Goal: Find specific page/section: Find specific page/section

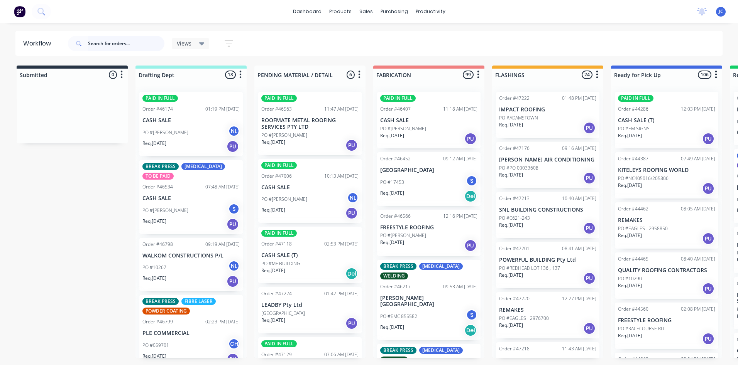
click at [106, 43] on input "text" at bounding box center [126, 43] width 76 height 15
drag, startPoint x: 91, startPoint y: 42, endPoint x: 84, endPoint y: 42, distance: 6.6
click at [84, 42] on div "Hi" at bounding box center [116, 43] width 96 height 15
type input "hi vis"
click at [73, 350] on span "×" at bounding box center [73, 350] width 5 height 11
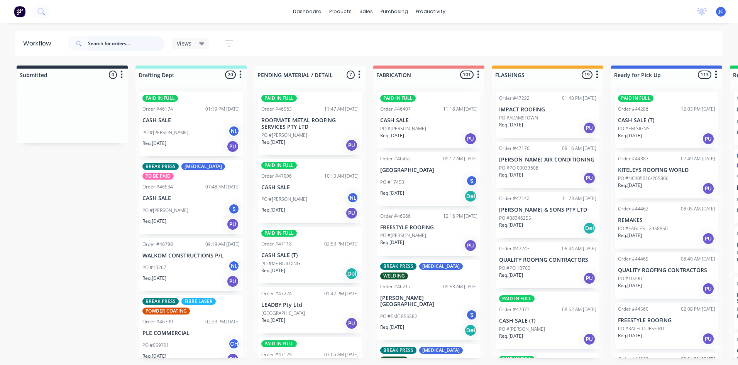
click at [105, 46] on input "text" at bounding box center [126, 43] width 76 height 15
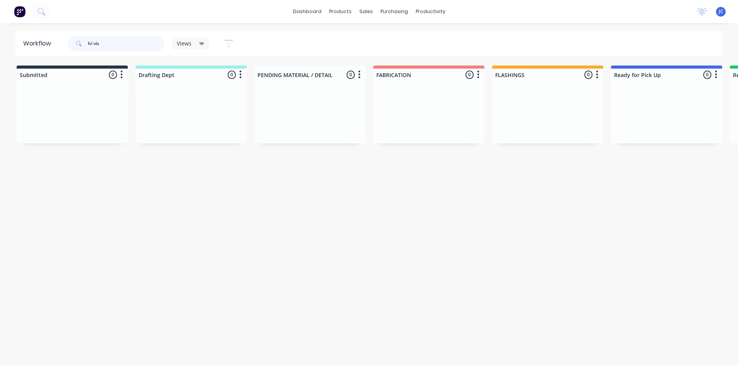
drag, startPoint x: 118, startPoint y: 44, endPoint x: 91, endPoint y: 50, distance: 27.4
click at [91, 50] on input "hi vis" at bounding box center [126, 43] width 76 height 15
type input "hivis"
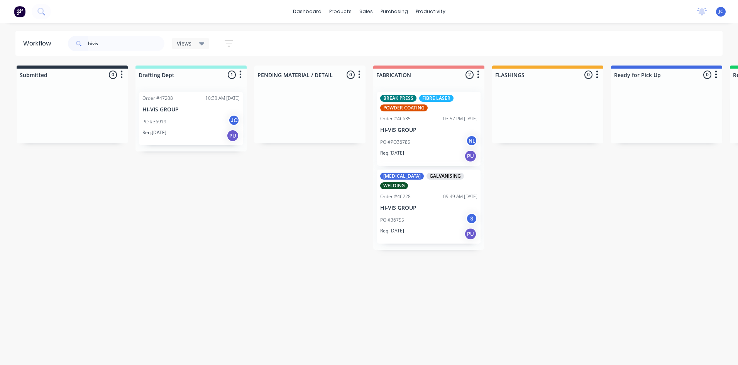
click at [163, 101] on div "Order #47208" at bounding box center [157, 98] width 30 height 7
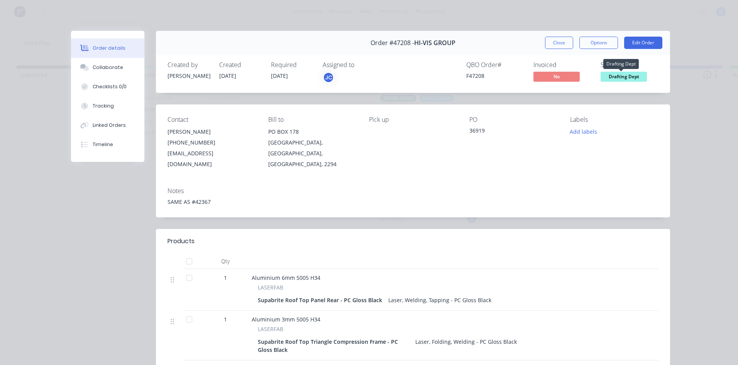
click at [616, 76] on span "Drafting Dept" at bounding box center [623, 77] width 46 height 10
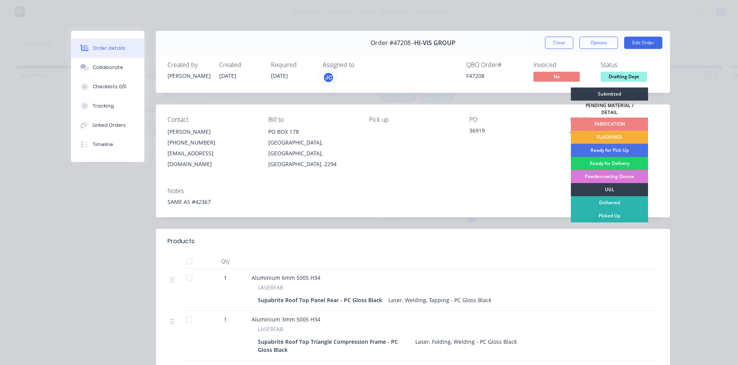
click at [606, 120] on div "FABRICATION" at bounding box center [608, 124] width 77 height 13
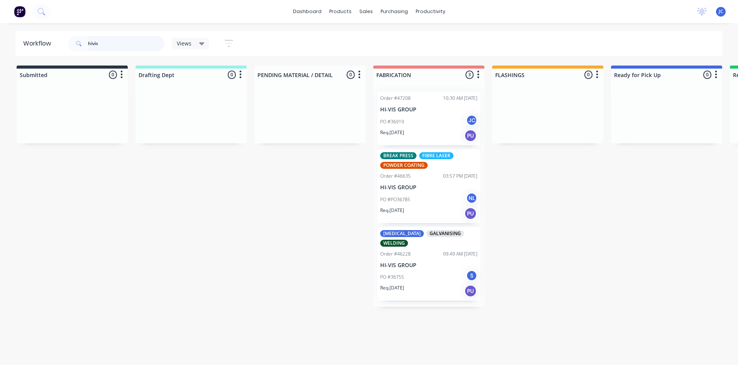
drag, startPoint x: 109, startPoint y: 44, endPoint x: 88, endPoint y: 45, distance: 20.9
click at [88, 45] on input "hivis" at bounding box center [126, 43] width 76 height 15
